Goal: Book appointment/travel/reservation

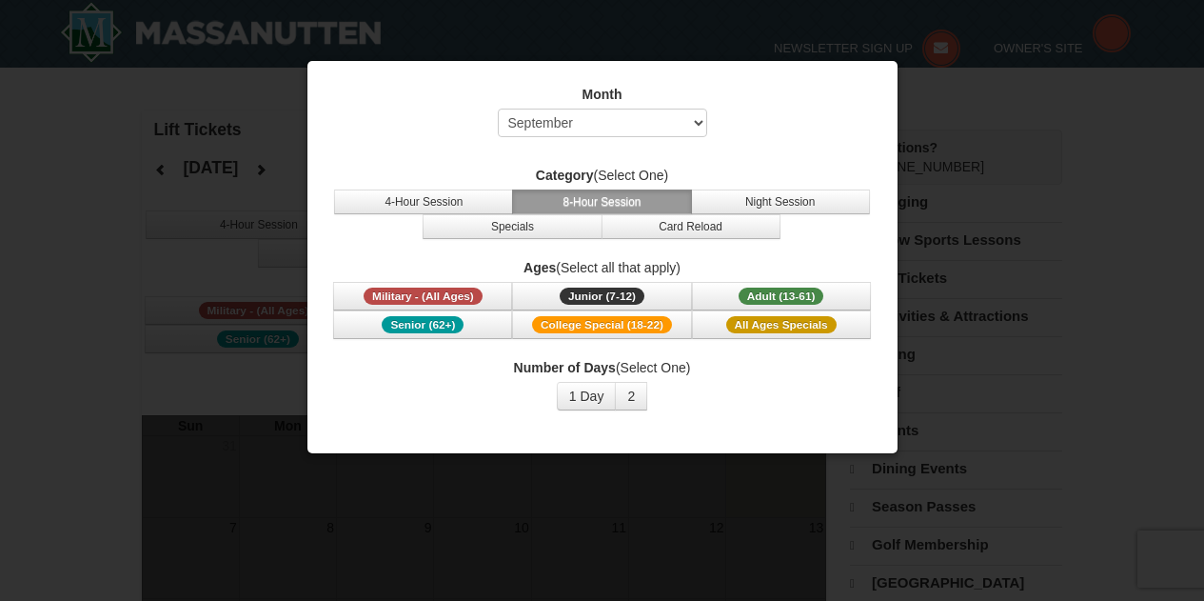
select select "9"
click at [710, 296] on button "Adult (13-61) (13 - 61)" at bounding box center [781, 296] width 179 height 29
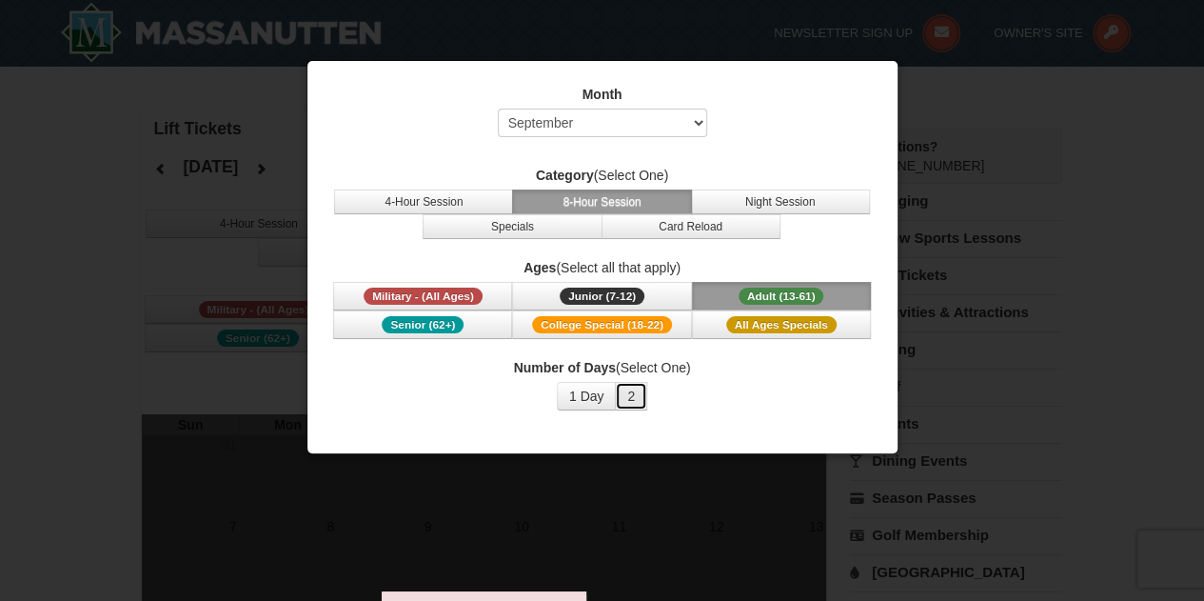
click at [629, 406] on button "2" at bounding box center [631, 396] width 32 height 29
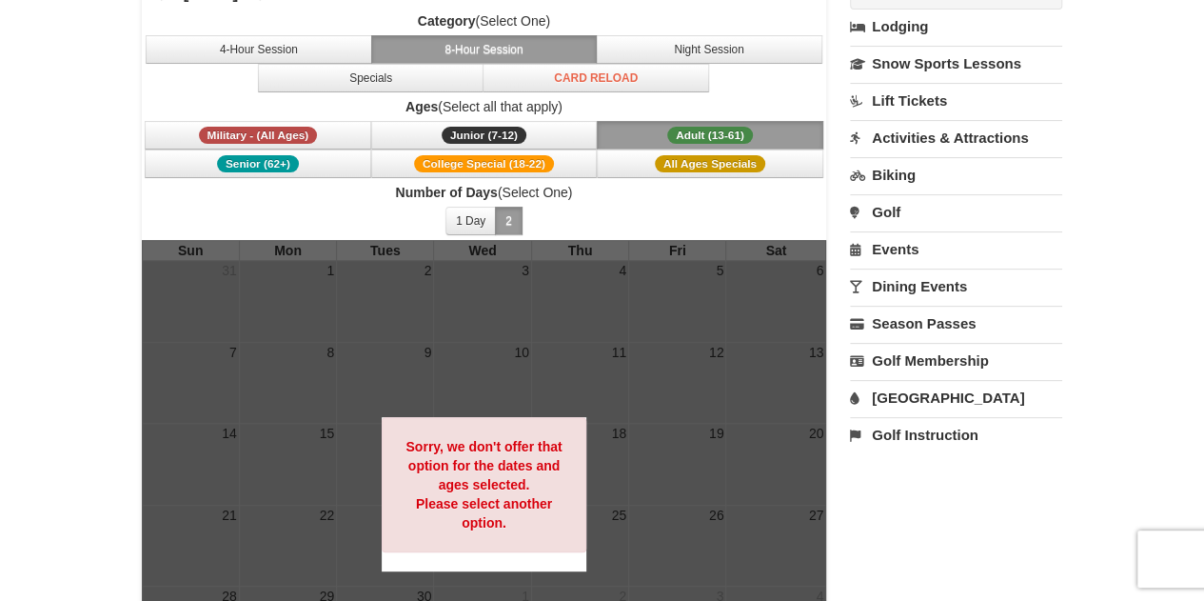
scroll to position [203, 0]
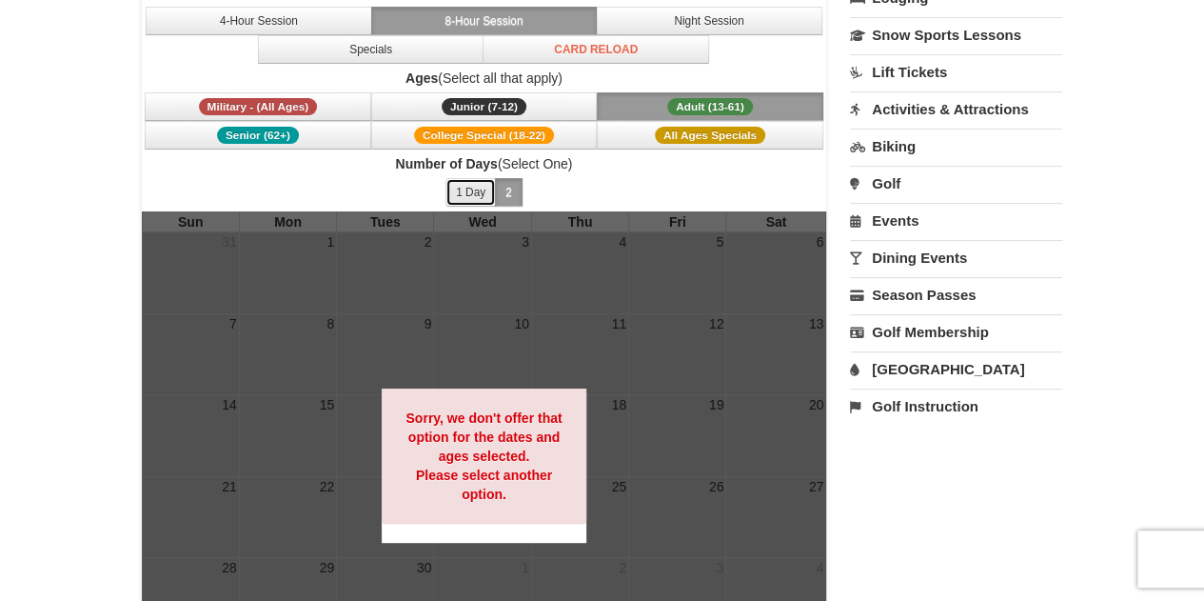
click at [455, 192] on button "1 Day" at bounding box center [471, 192] width 50 height 29
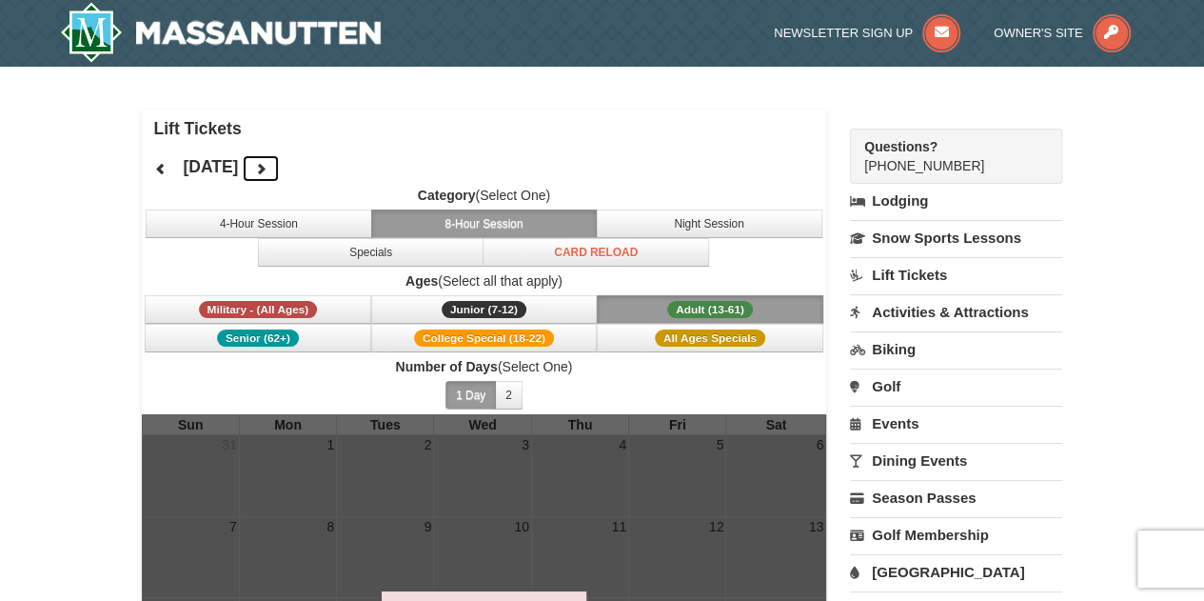
click at [280, 165] on button at bounding box center [261, 168] width 38 height 29
click at [280, 166] on button at bounding box center [261, 168] width 38 height 29
click at [268, 162] on icon at bounding box center [260, 168] width 13 height 13
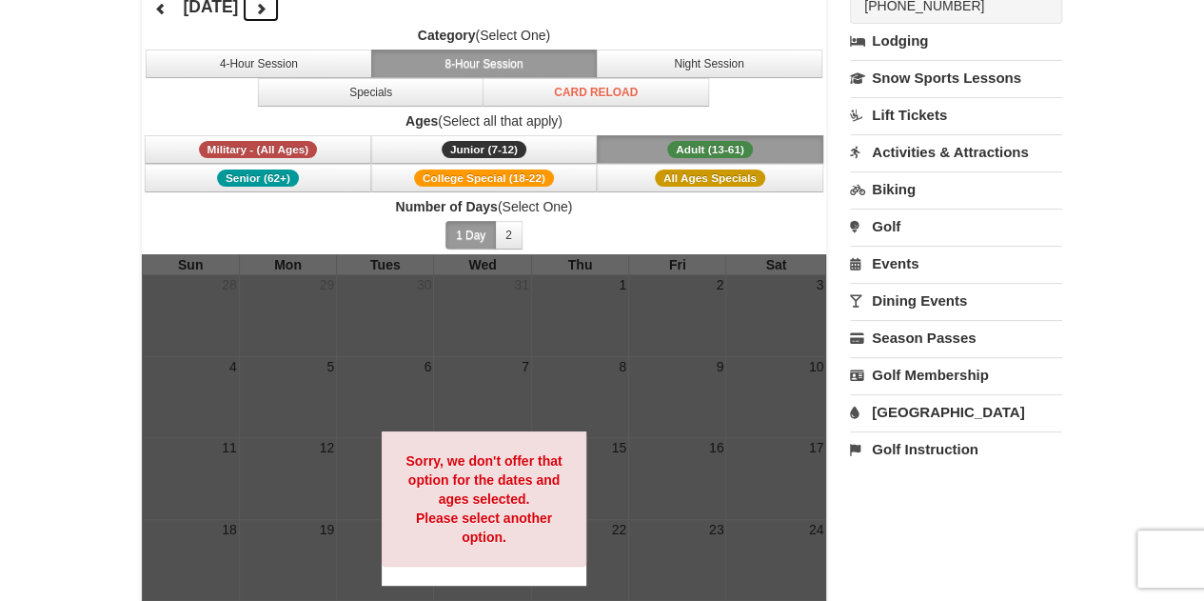
scroll to position [161, 0]
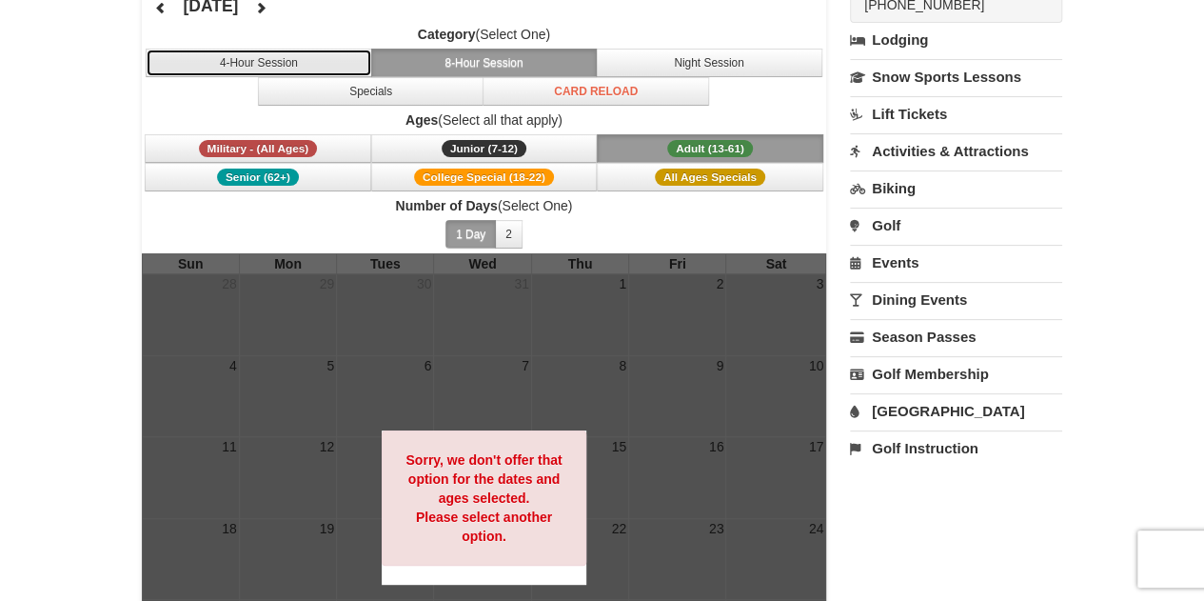
click at [319, 49] on button "4-Hour Session" at bounding box center [259, 63] width 227 height 29
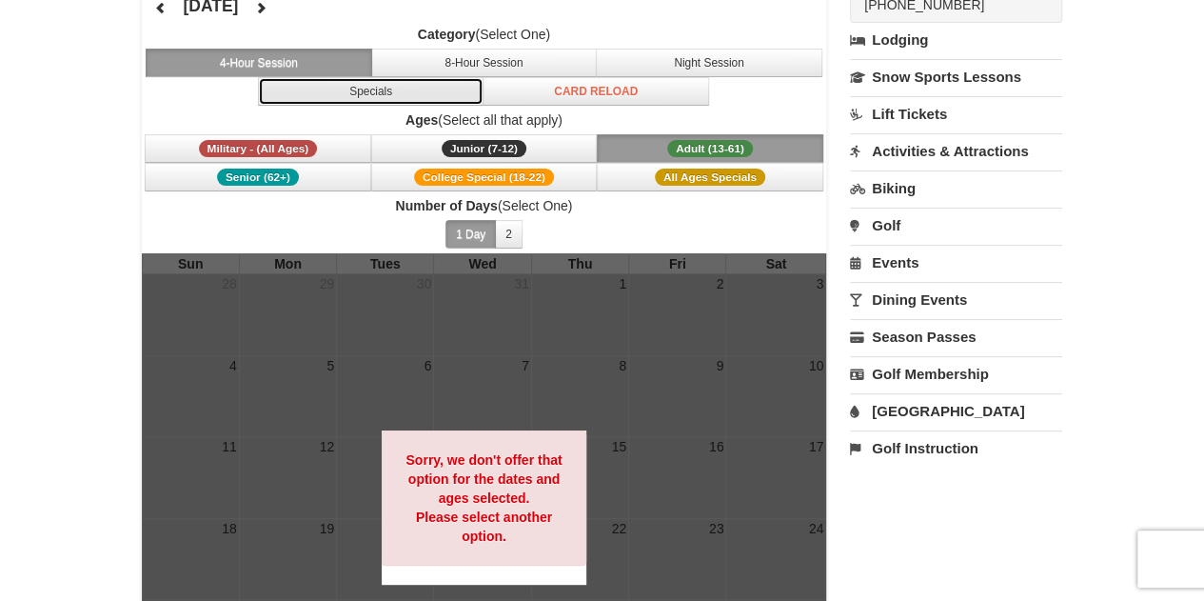
click at [465, 78] on button "Specials" at bounding box center [371, 91] width 227 height 29
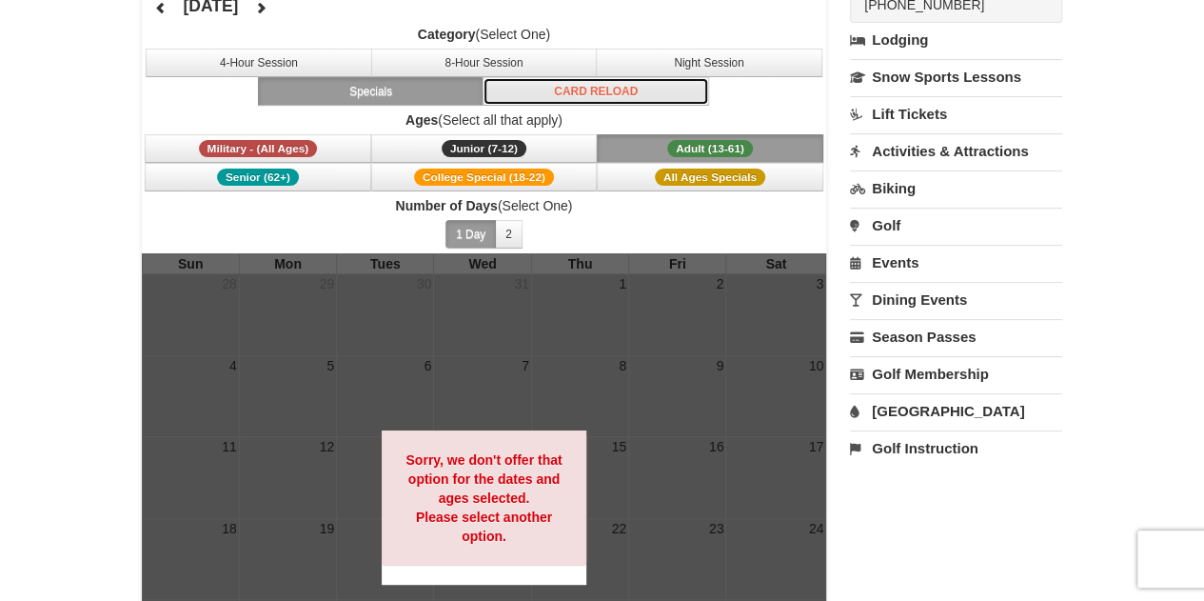
click at [607, 83] on button "Card Reload" at bounding box center [596, 91] width 227 height 29
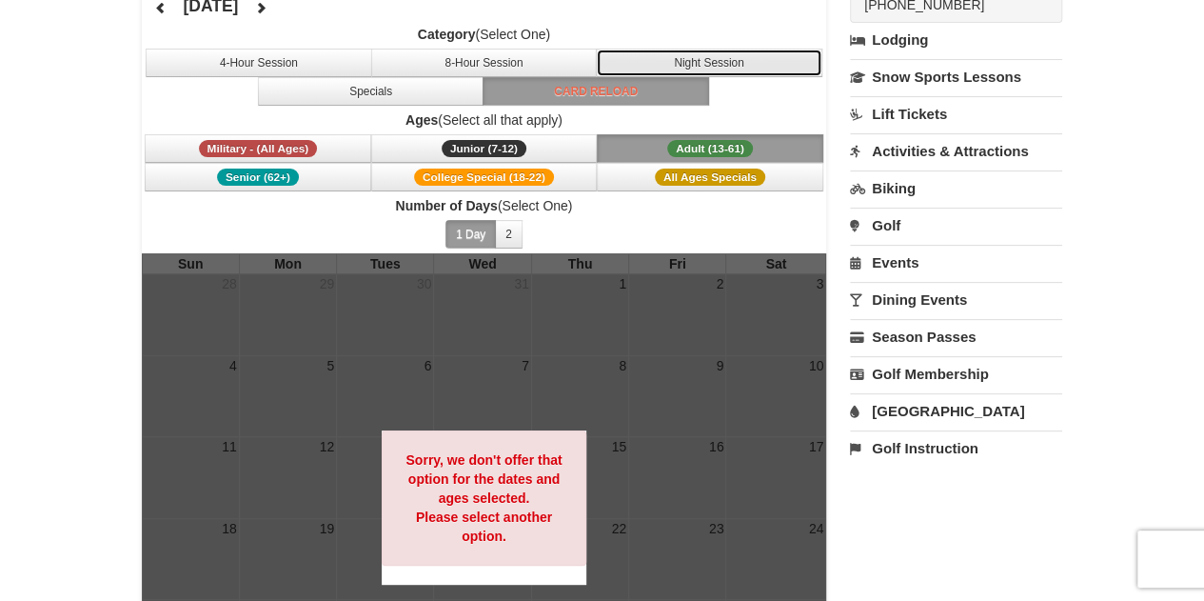
click at [696, 49] on button "Night Session" at bounding box center [709, 63] width 227 height 29
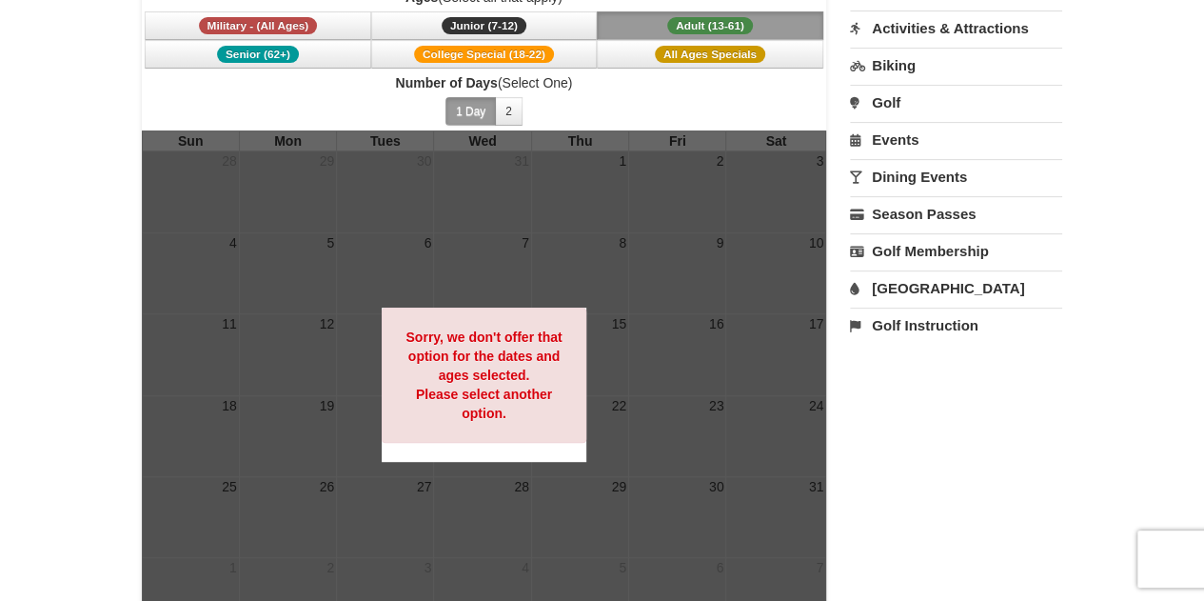
scroll to position [0, 0]
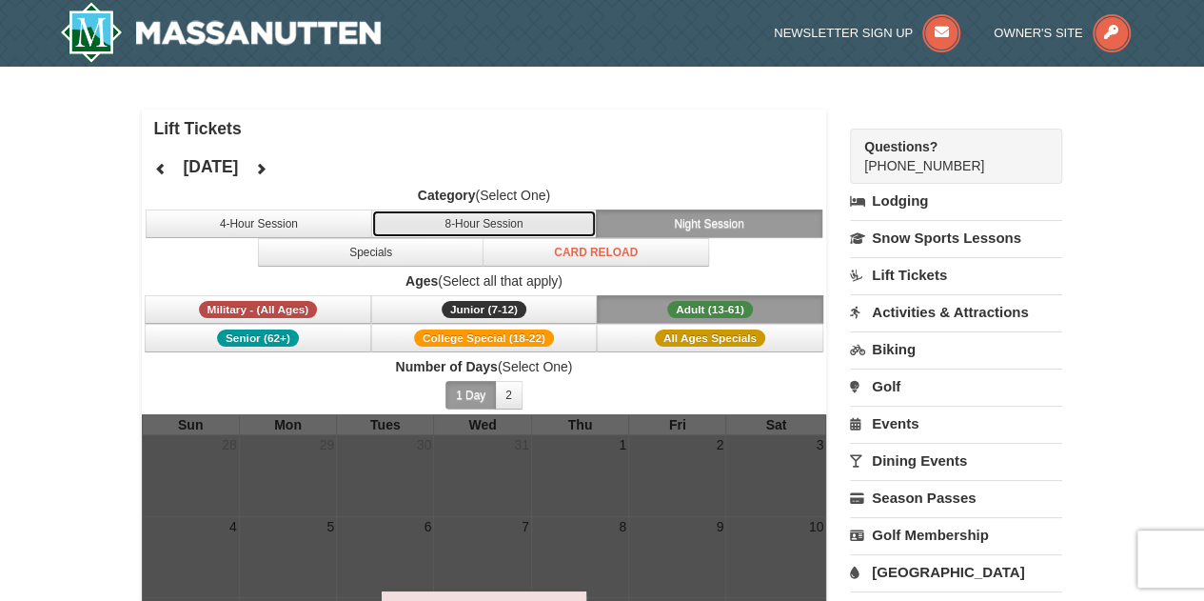
click at [474, 210] on button "8-Hour Session" at bounding box center [484, 223] width 227 height 29
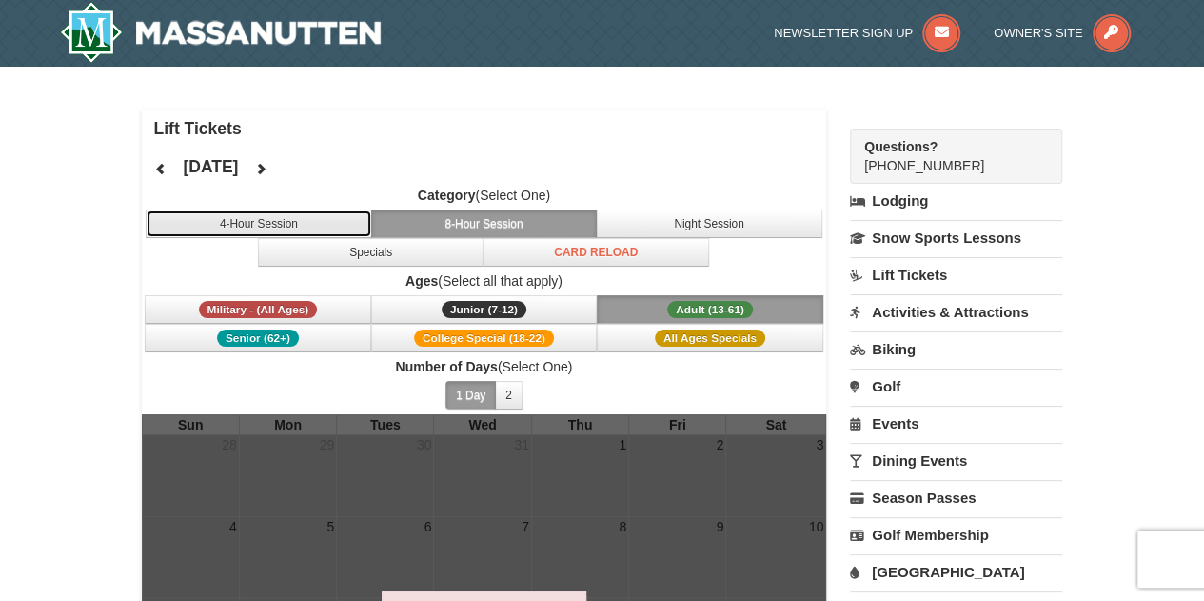
click at [320, 219] on button "4-Hour Session" at bounding box center [259, 223] width 227 height 29
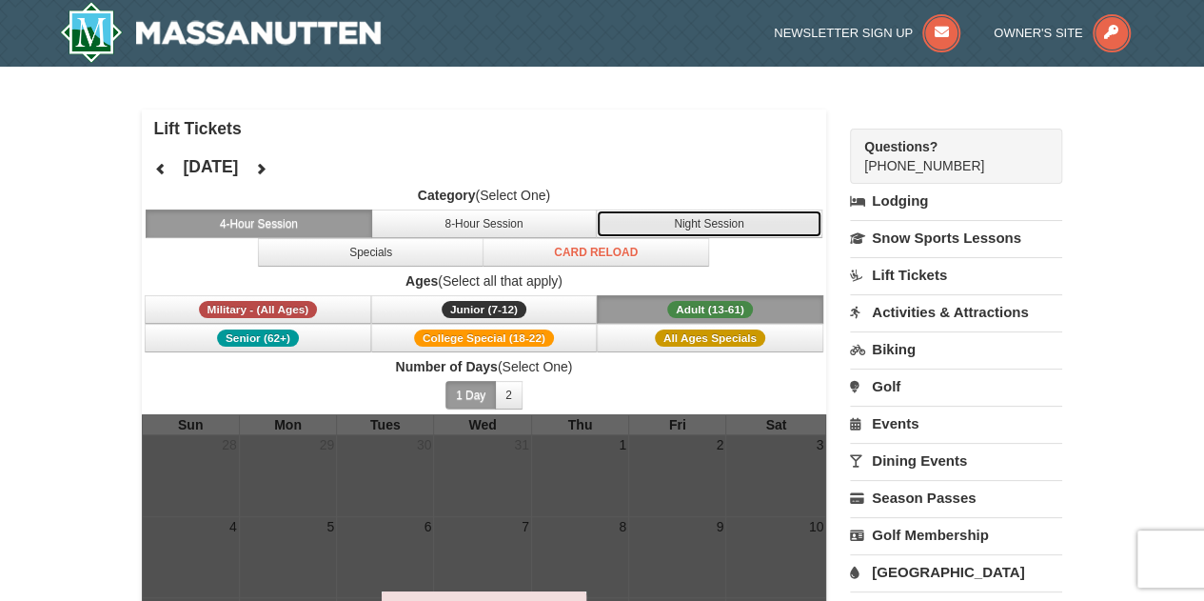
click at [712, 214] on button "Night Session" at bounding box center [709, 223] width 227 height 29
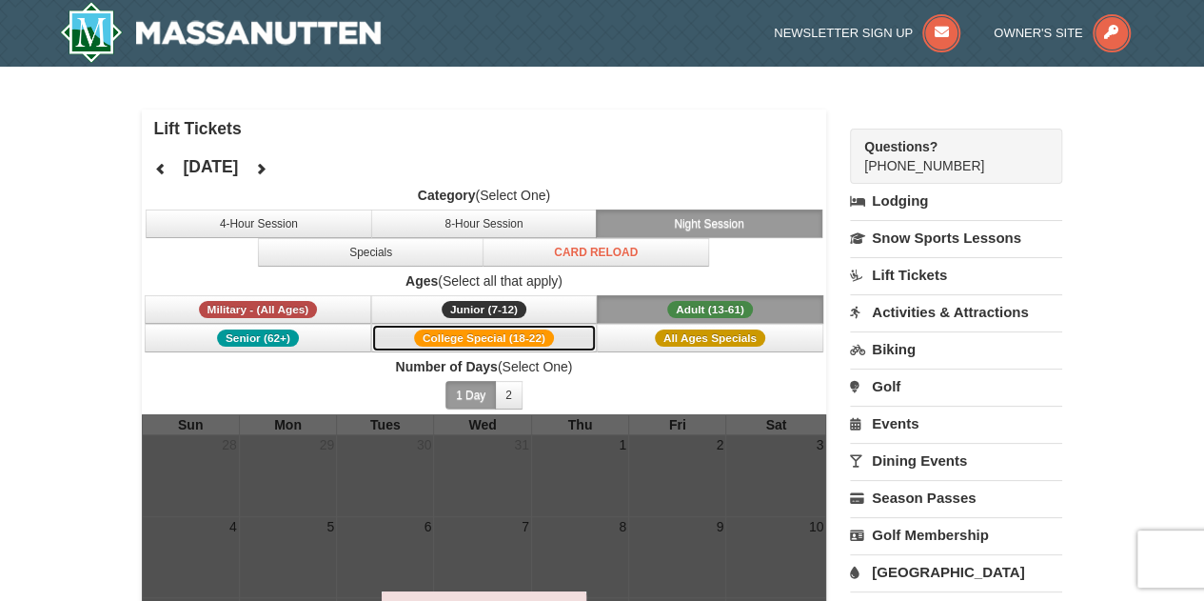
click at [545, 337] on span "College Special (18-22)" at bounding box center [484, 337] width 140 height 17
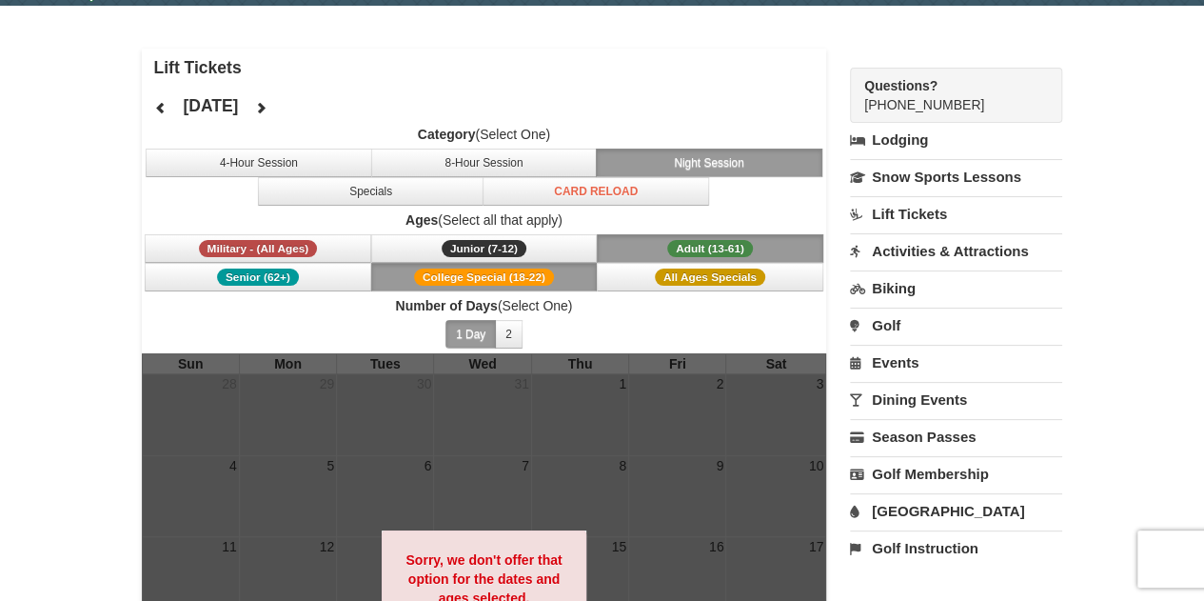
scroll to position [118, 0]
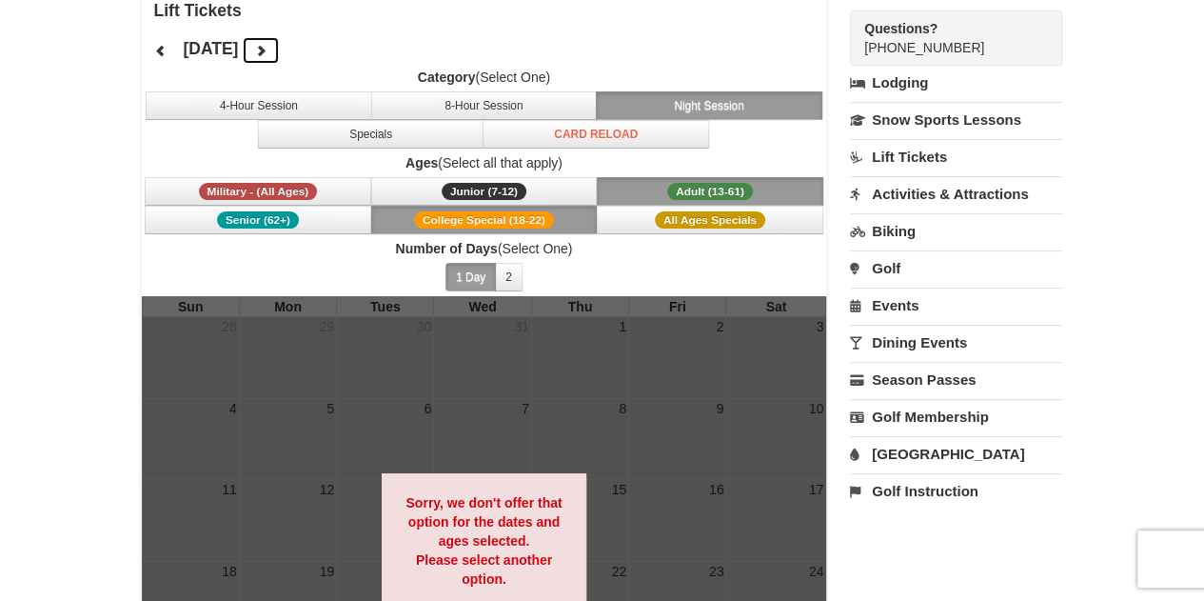
click at [268, 54] on icon at bounding box center [260, 50] width 13 height 13
click at [280, 54] on button at bounding box center [261, 50] width 38 height 29
click at [268, 54] on icon at bounding box center [260, 50] width 13 height 13
click at [280, 54] on button at bounding box center [261, 50] width 38 height 29
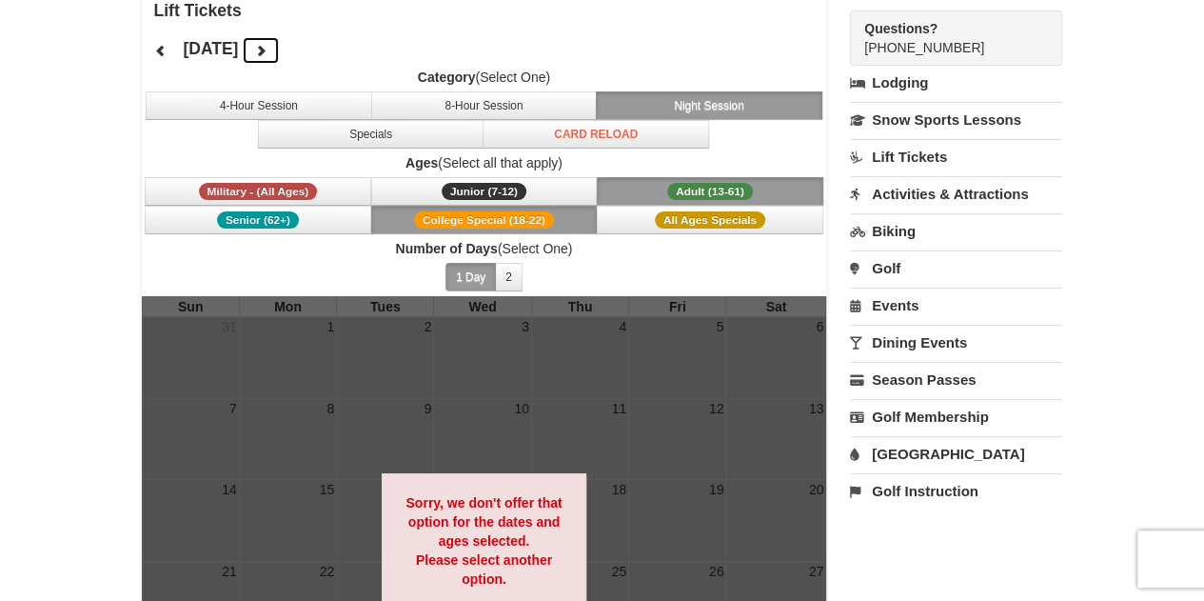
click at [268, 54] on icon at bounding box center [260, 50] width 13 height 13
click at [286, 54] on div at bounding box center [602, 300] width 1204 height 601
click at [268, 52] on icon at bounding box center [260, 50] width 13 height 13
click at [280, 40] on button at bounding box center [261, 50] width 38 height 29
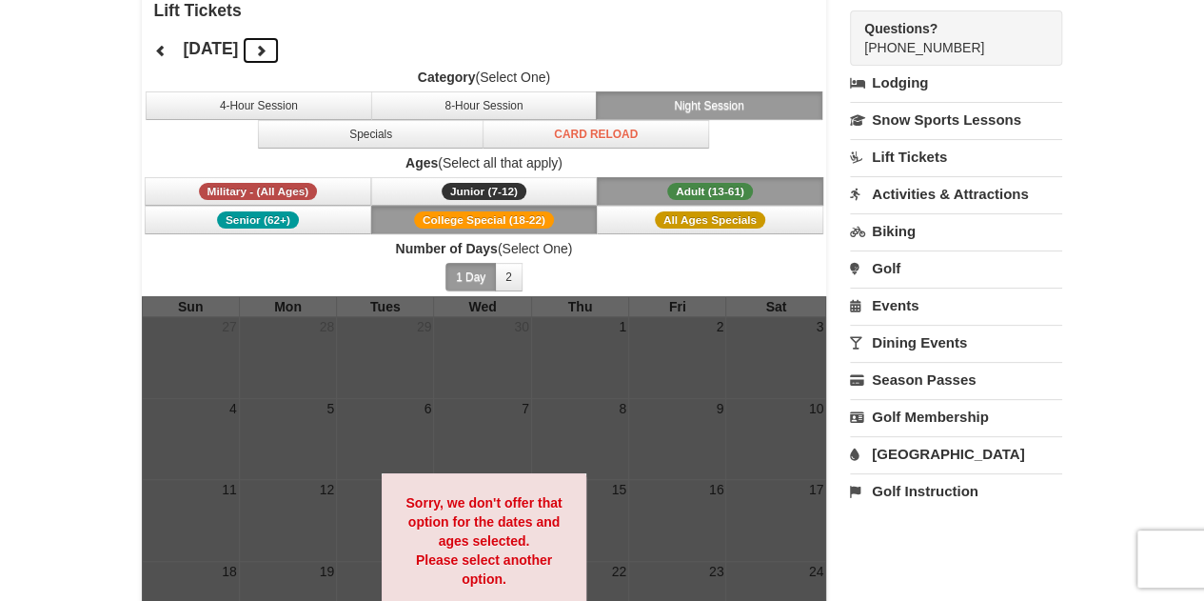
click at [268, 50] on icon at bounding box center [260, 50] width 13 height 13
click at [268, 49] on icon at bounding box center [260, 50] width 13 height 13
click at [268, 47] on icon at bounding box center [260, 50] width 13 height 13
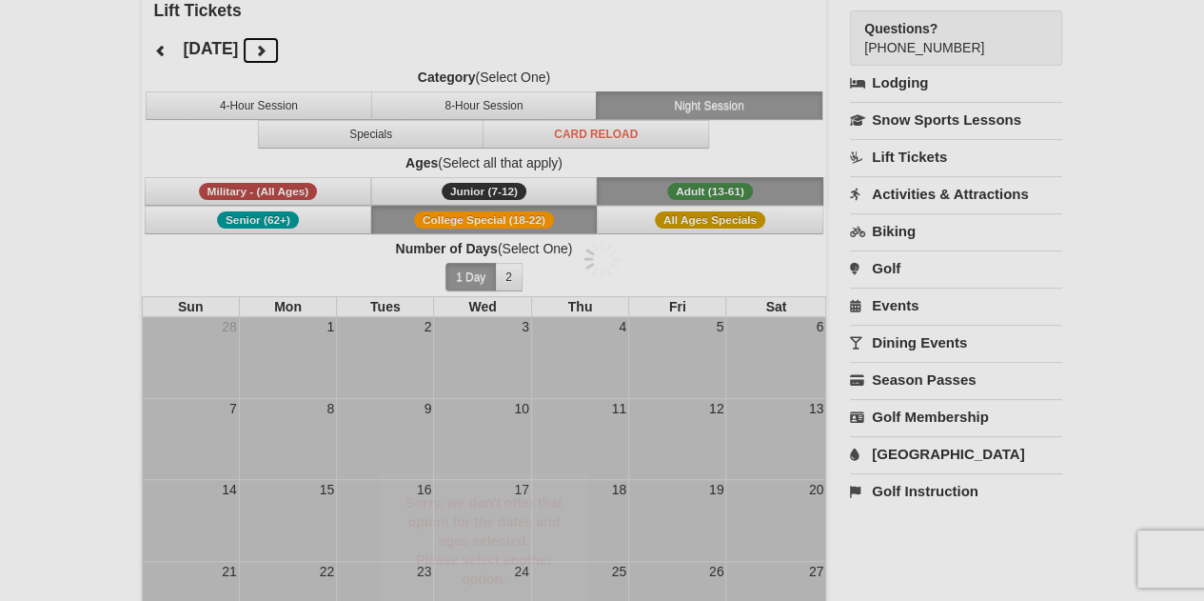
click at [313, 47] on div at bounding box center [602, 300] width 1204 height 601
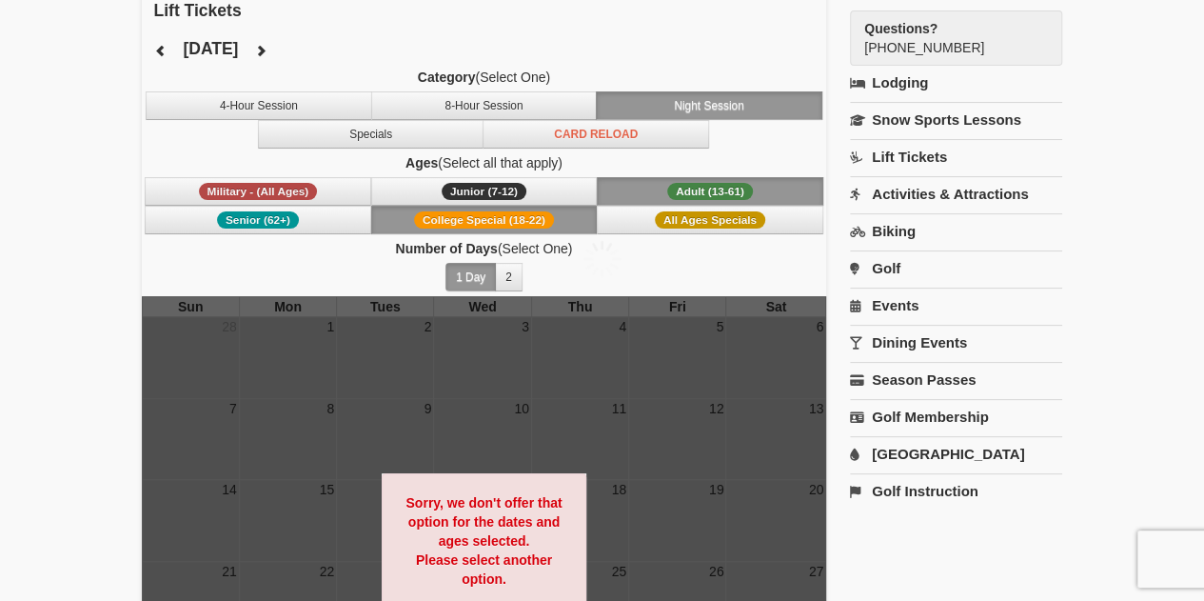
click at [313, 47] on div at bounding box center [602, 300] width 1204 height 601
click at [280, 47] on button at bounding box center [261, 50] width 38 height 29
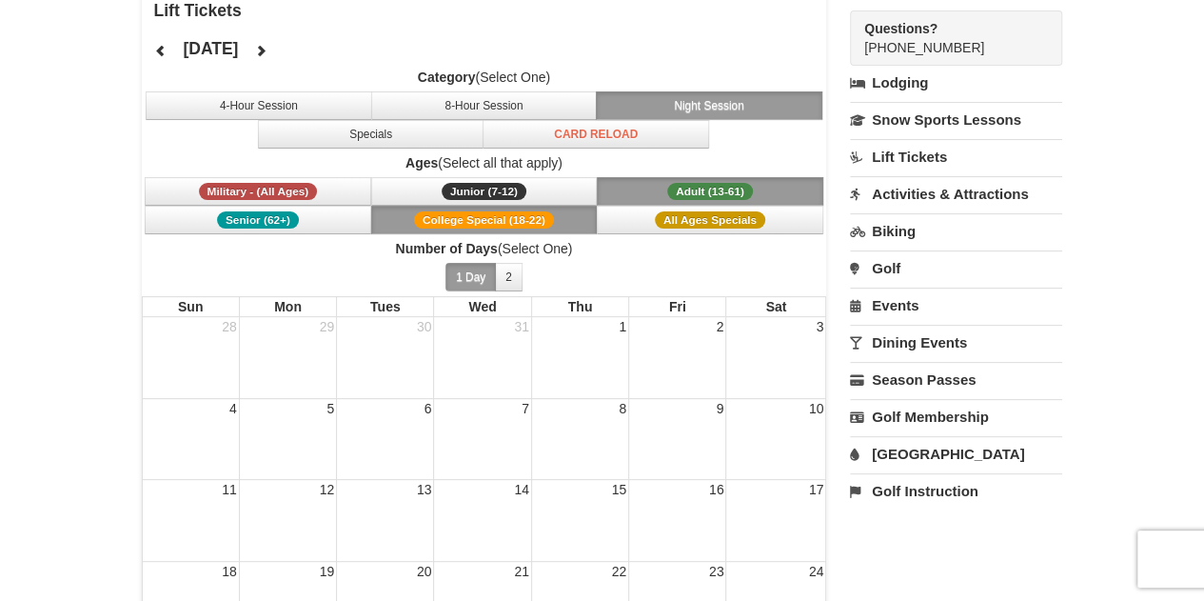
click at [313, 47] on div at bounding box center [602, 300] width 1204 height 601
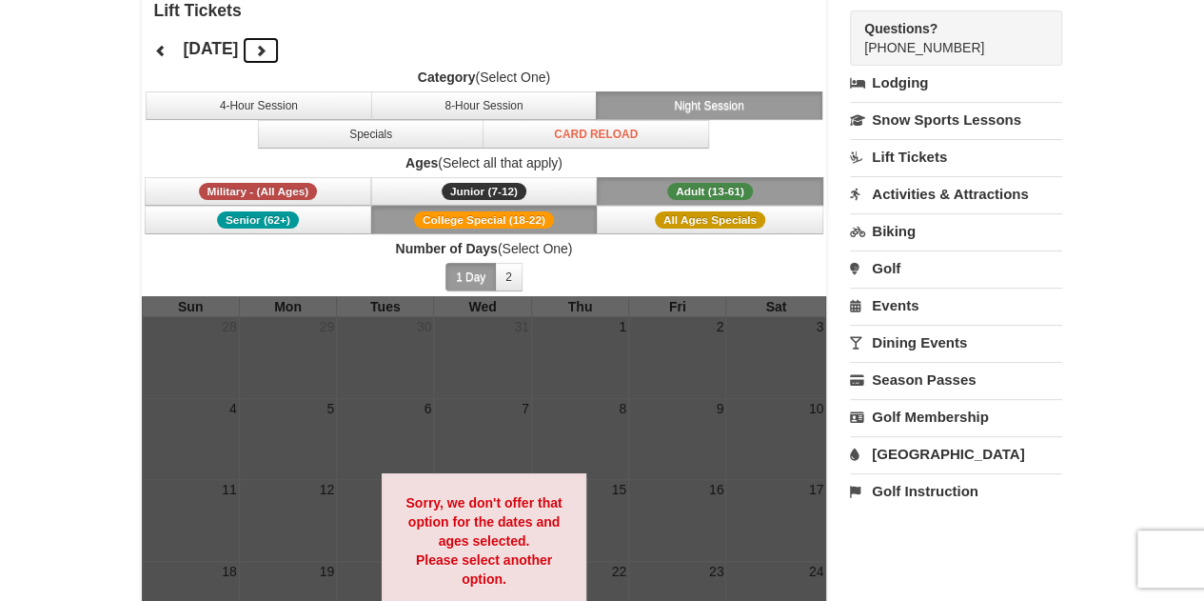
click at [280, 45] on button at bounding box center [261, 50] width 38 height 29
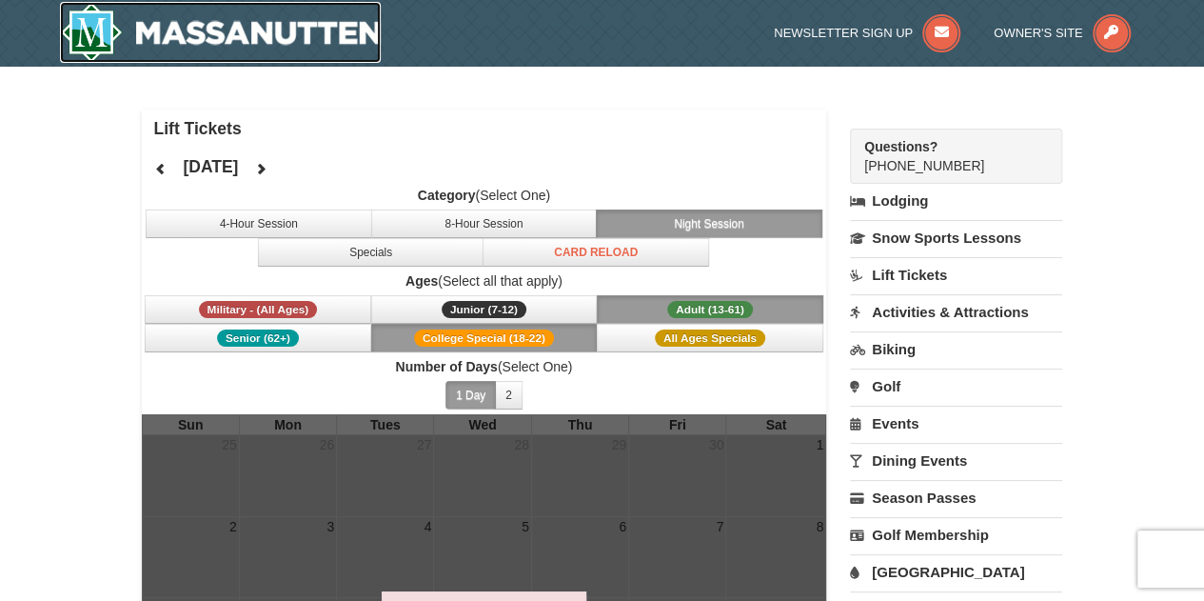
click at [256, 16] on img at bounding box center [221, 32] width 322 height 61
